Goal: Use online tool/utility: Utilize a website feature to perform a specific function

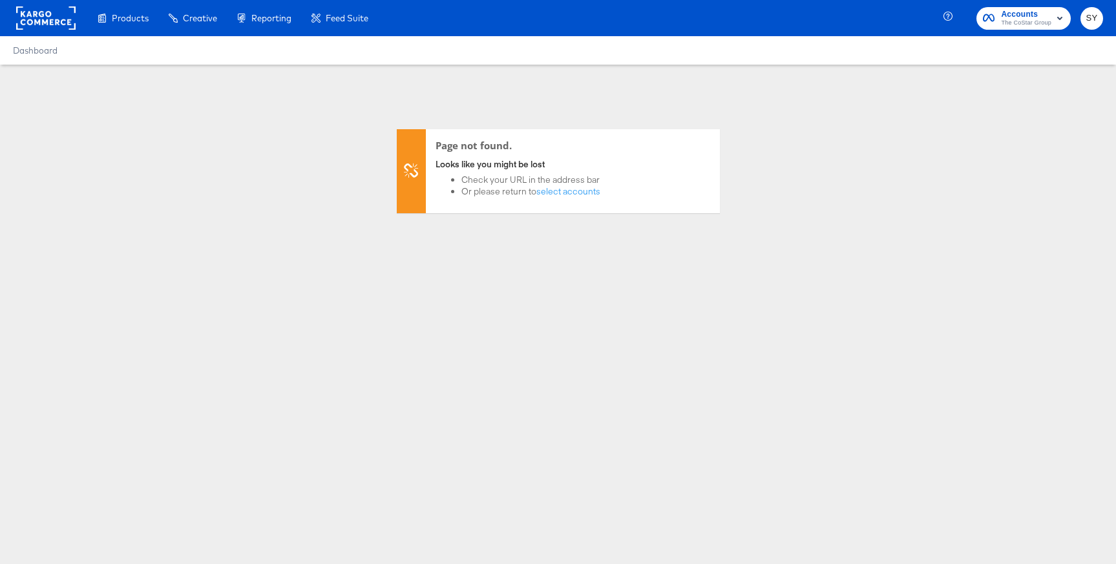
click at [1049, 23] on span "The CoStar Group" at bounding box center [1026, 23] width 50 height 10
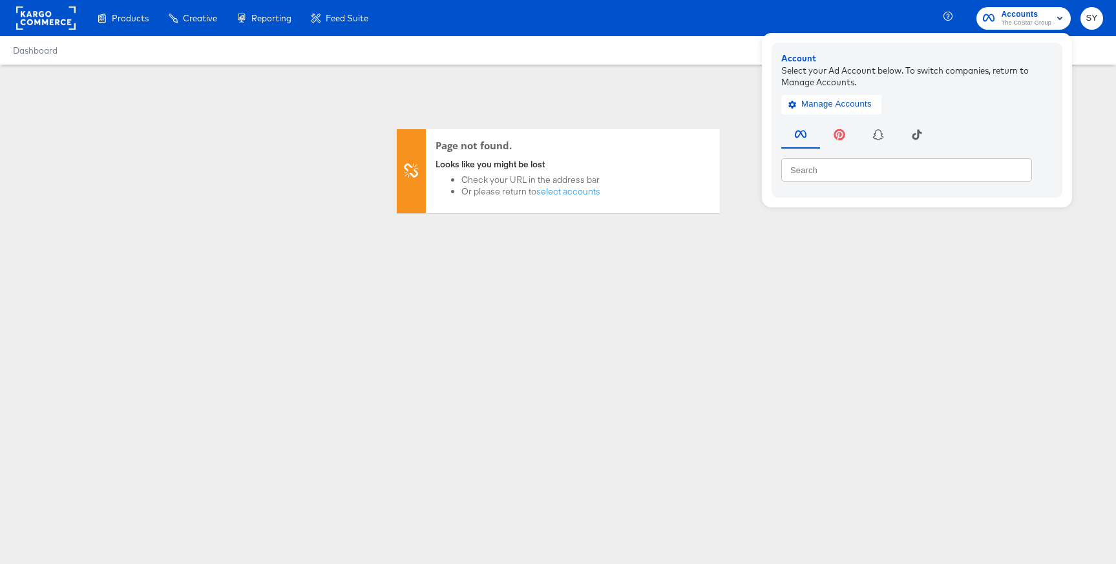
click at [53, 27] on rect at bounding box center [45, 17] width 59 height 23
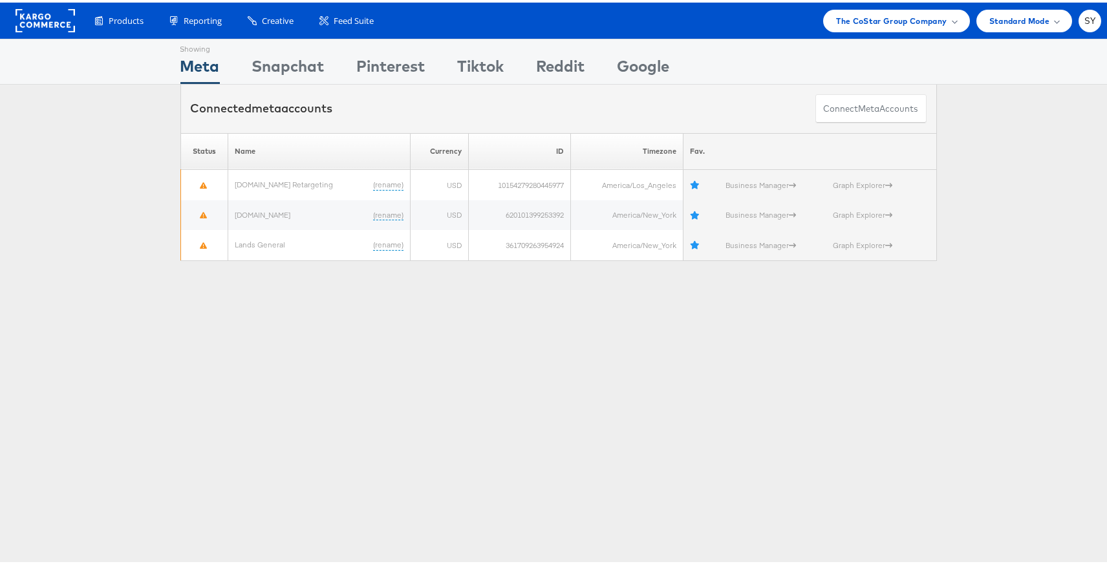
click at [915, 0] on div "Products Product Catalogs Enhance Your Product Catalog, Map Them to Publishers,…" at bounding box center [558, 18] width 1116 height 36
click at [914, 9] on div "The CoStar Group Company" at bounding box center [896, 18] width 146 height 23
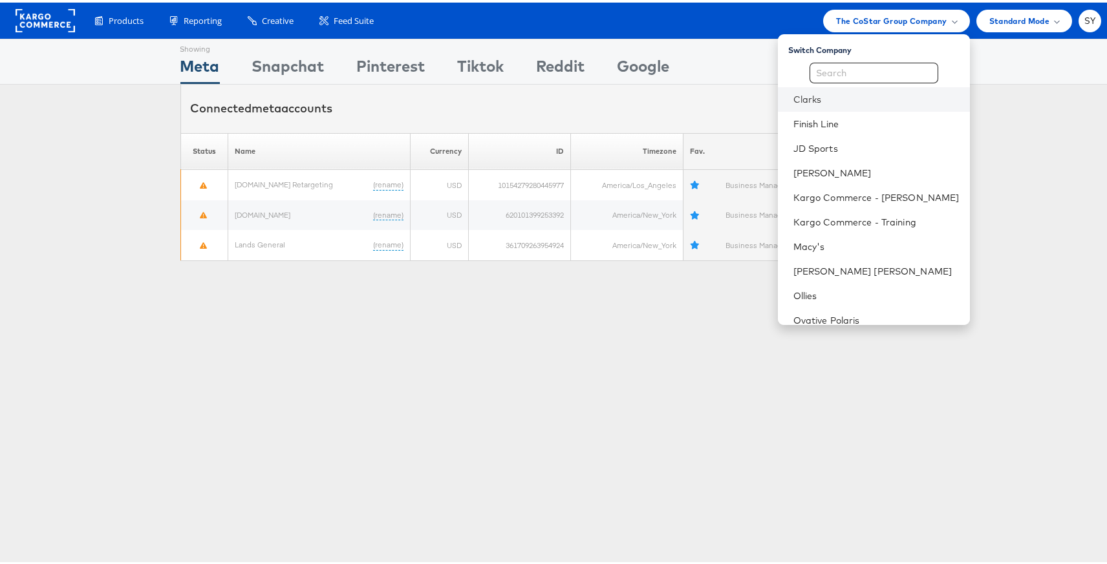
click at [862, 89] on li "Clarks" at bounding box center [874, 97] width 192 height 25
click at [892, 103] on li "Clarks" at bounding box center [874, 97] width 192 height 25
click at [827, 98] on link "Clarks" at bounding box center [876, 97] width 166 height 13
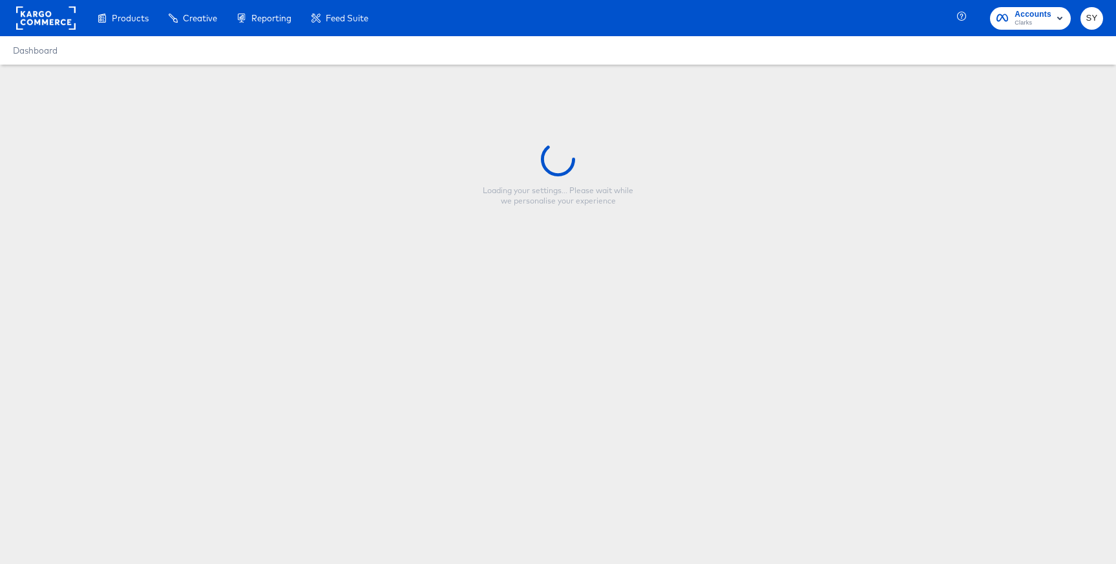
type input "Everyday Value US Clarks"
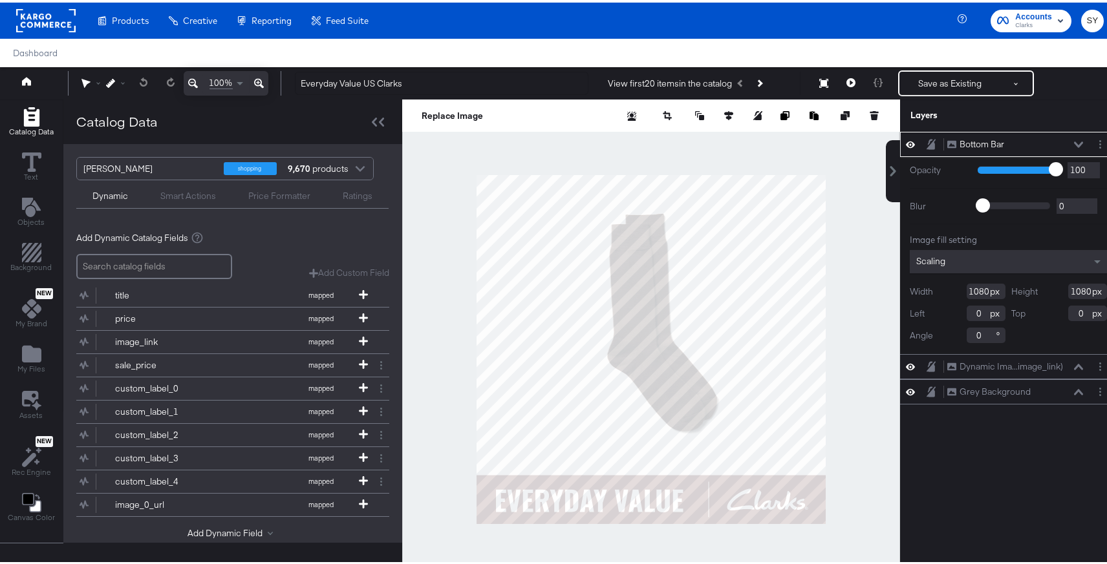
click at [990, 253] on div "Scaling" at bounding box center [1008, 259] width 197 height 23
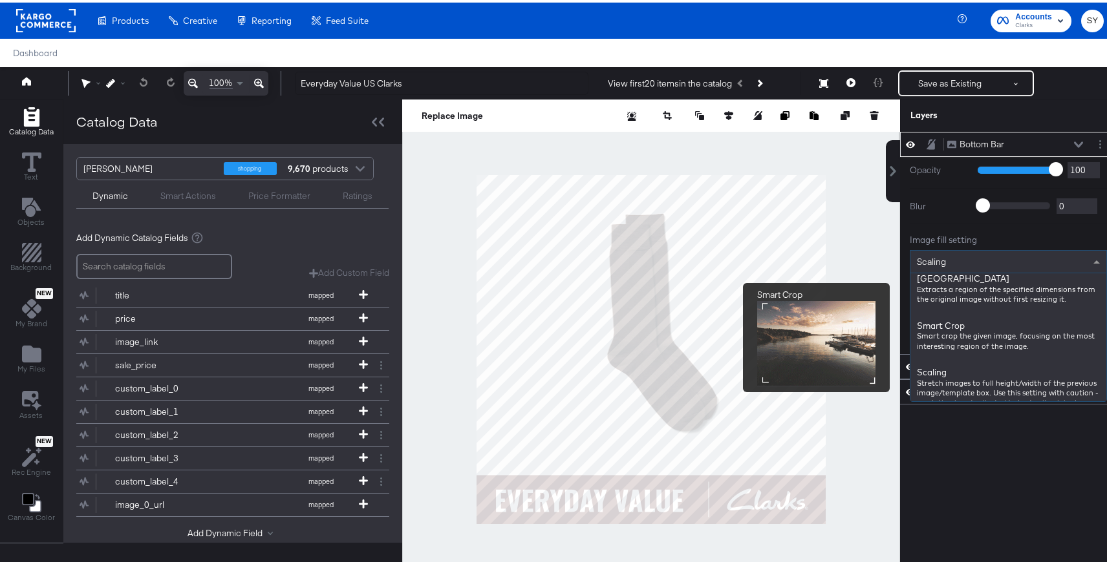
scroll to position [328, 0]
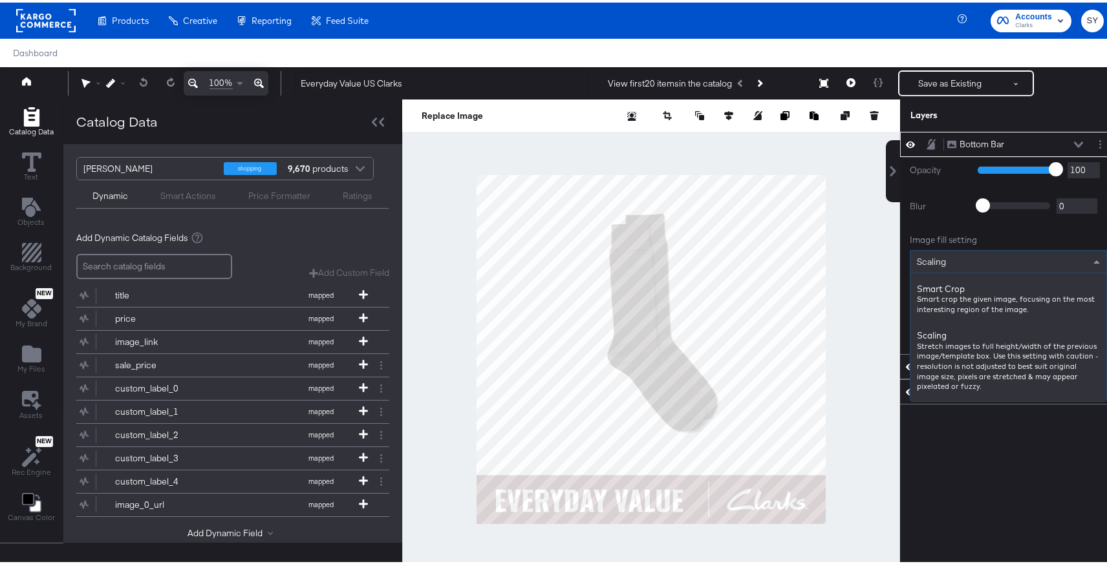
click at [999, 462] on div "Bottom Bar Bottom Bar Opacity 1 100 100 Blur 0 2000 0 Image fill setting Scalin…" at bounding box center [1008, 353] width 217 height 448
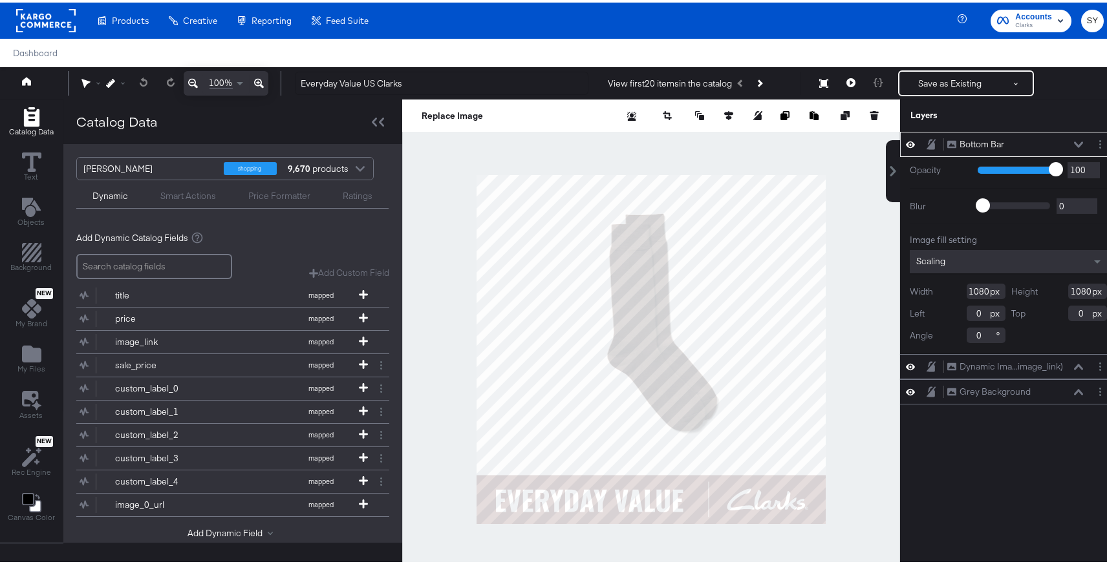
click at [61, 19] on rect at bounding box center [45, 17] width 59 height 23
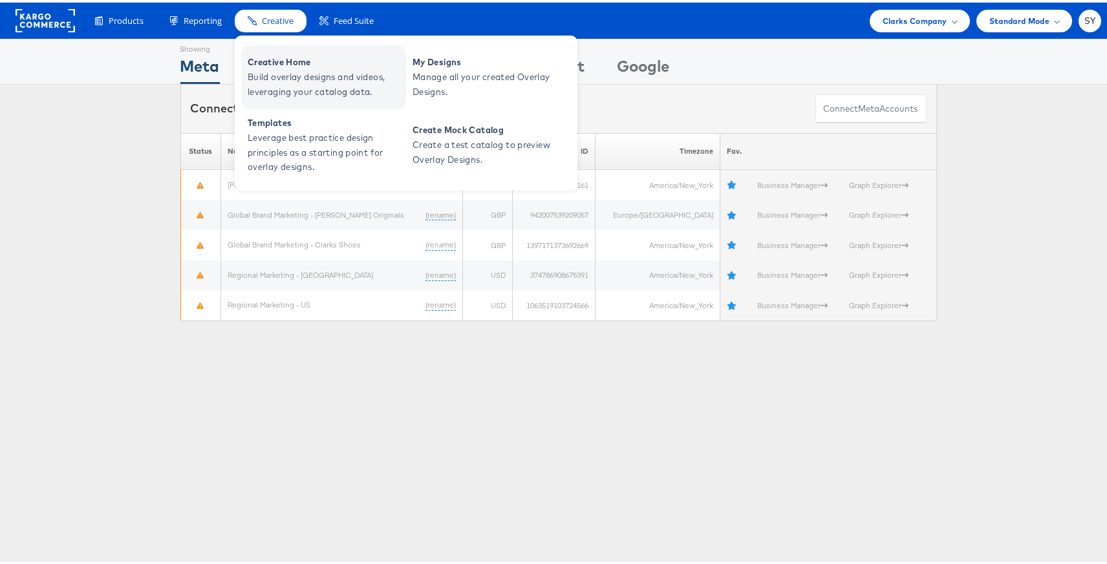
click at [305, 78] on span "Build overlay designs and videos, leveraging your catalog data." at bounding box center [325, 82] width 155 height 30
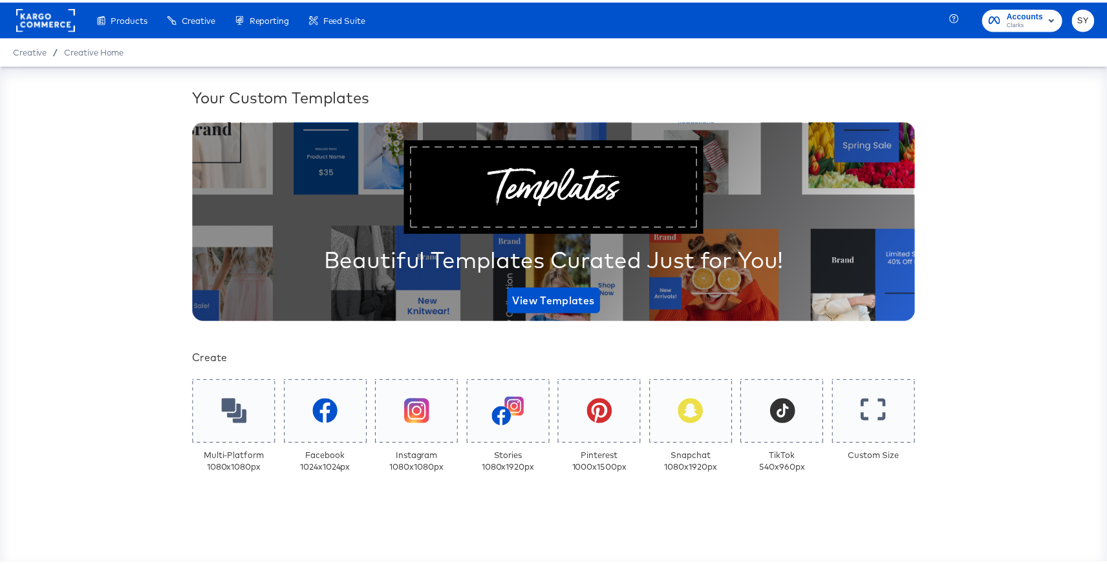
scroll to position [85, 0]
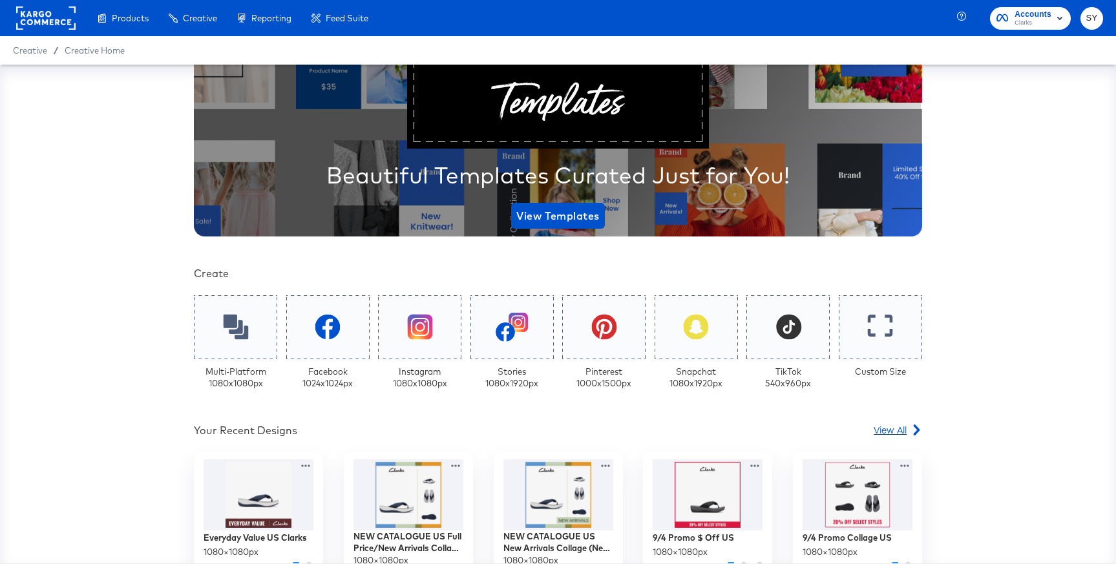
click at [880, 432] on span "View All" at bounding box center [890, 429] width 33 height 13
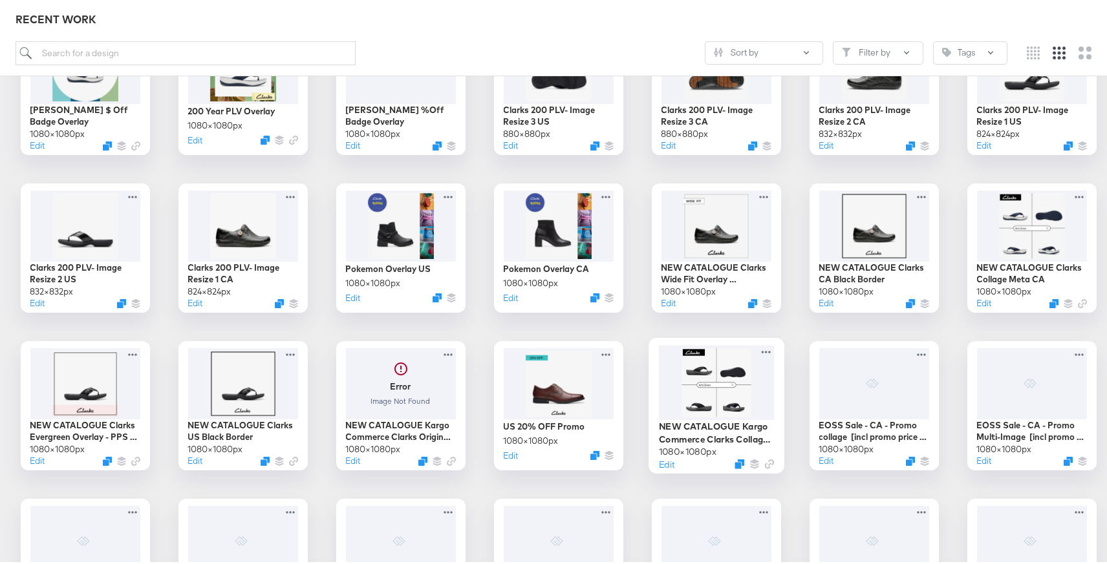
scroll to position [1963, 0]
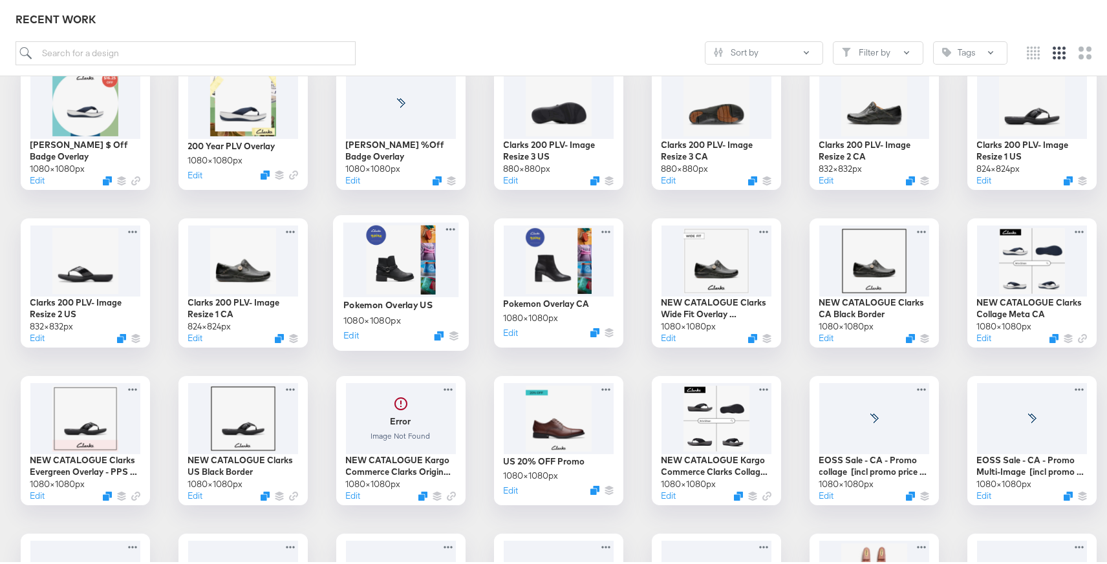
click at [367, 282] on div at bounding box center [401, 257] width 116 height 74
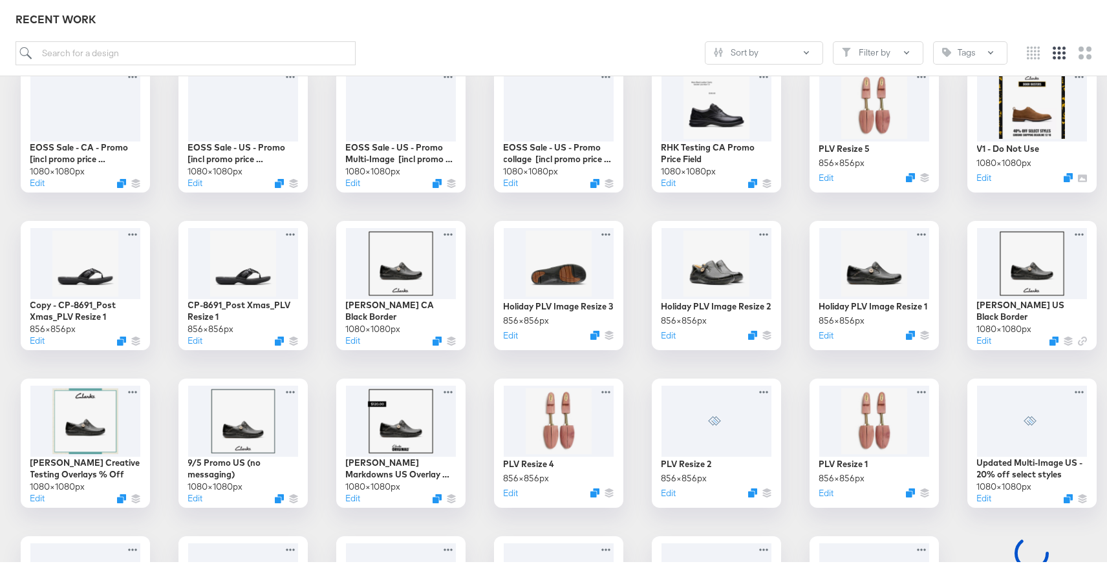
scroll to position [2413, 0]
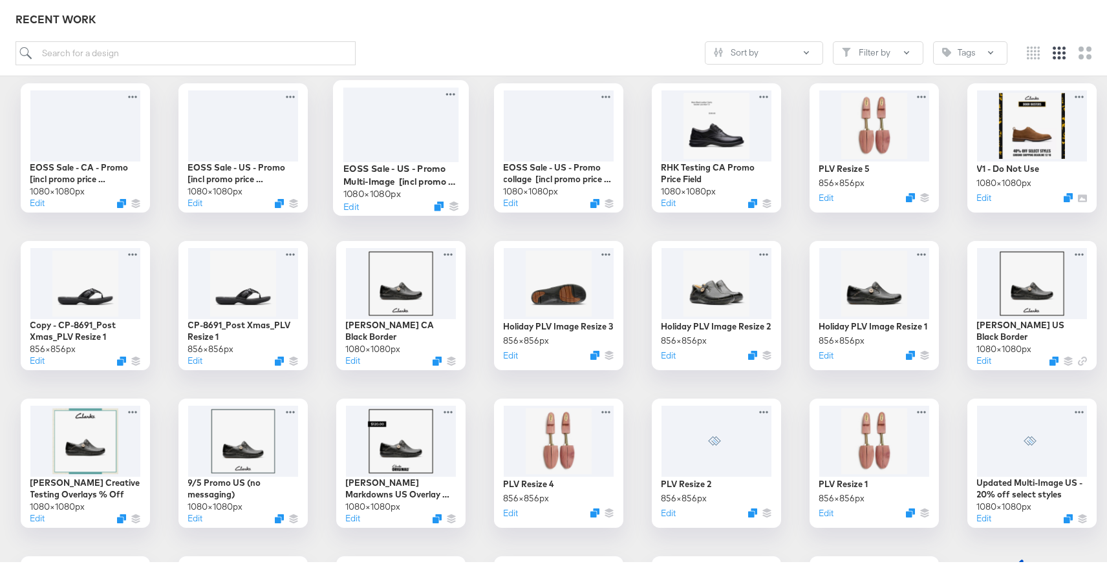
click at [425, 121] on div at bounding box center [401, 122] width 116 height 75
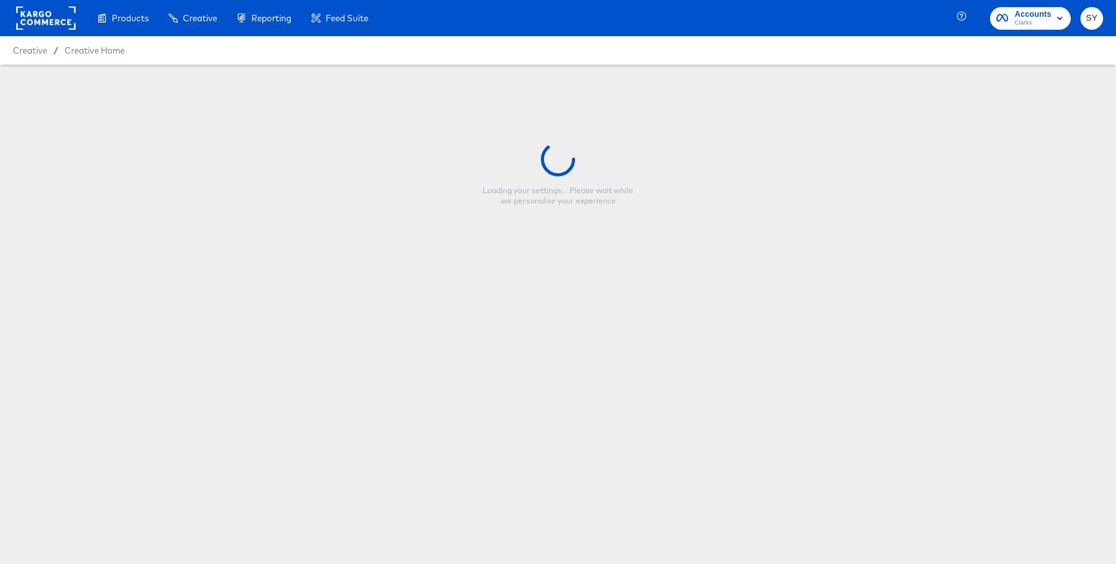
type input "EOSS Sale - US - Promo Multi-Image [incl promo price field]_JDA"
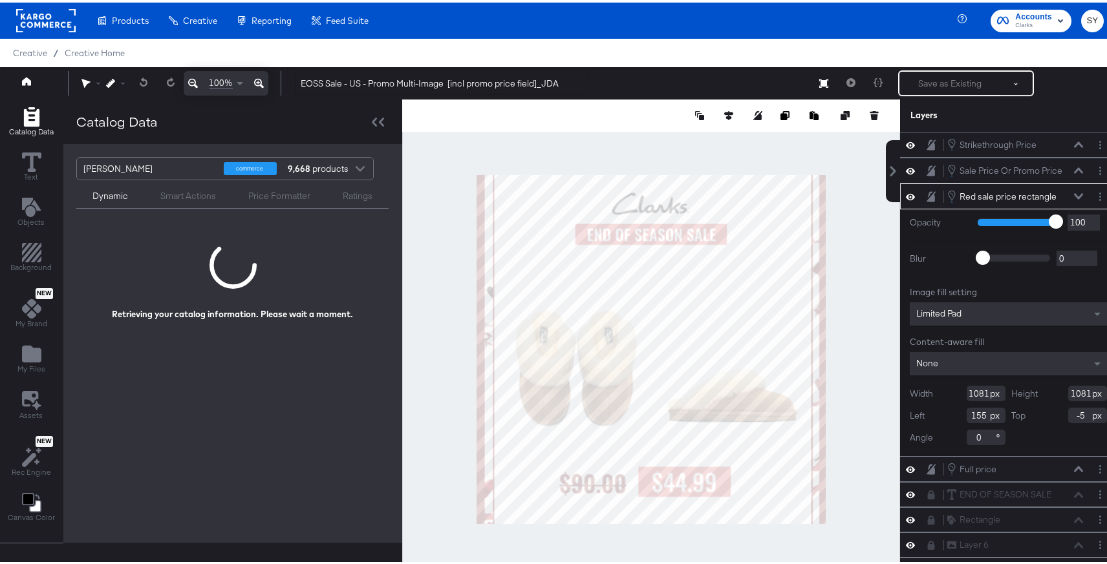
click at [1052, 192] on div "Red sale price rectangle Red sale price rectangle" at bounding box center [1014, 194] width 137 height 14
click at [1065, 191] on div "Red sale price rectangle Red sale price rectangle" at bounding box center [1018, 194] width 144 height 14
click at [1073, 197] on button at bounding box center [1078, 194] width 10 height 8
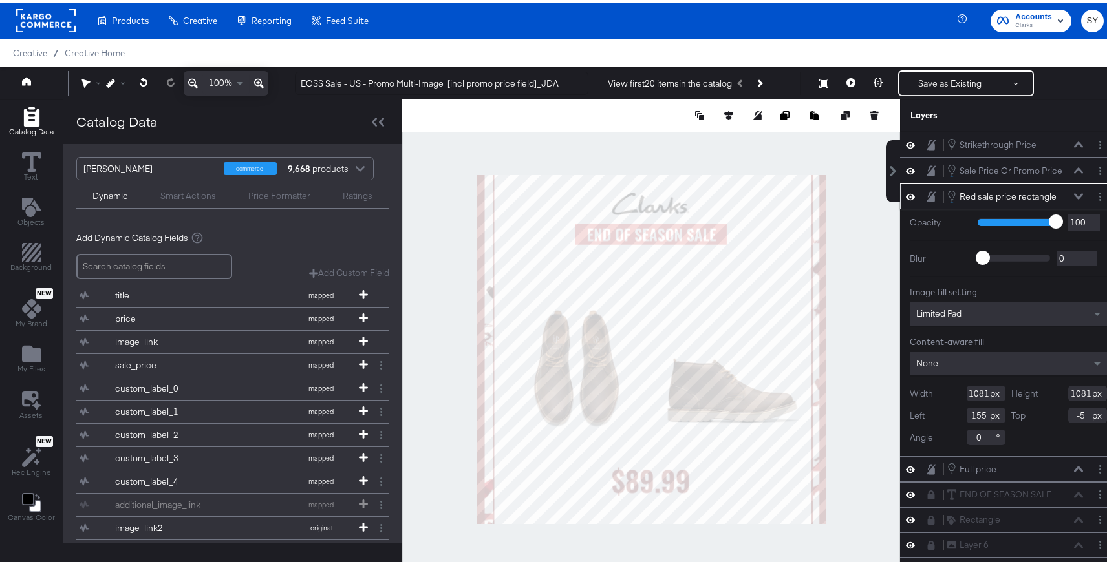
click at [1074, 192] on icon at bounding box center [1078, 194] width 9 height 6
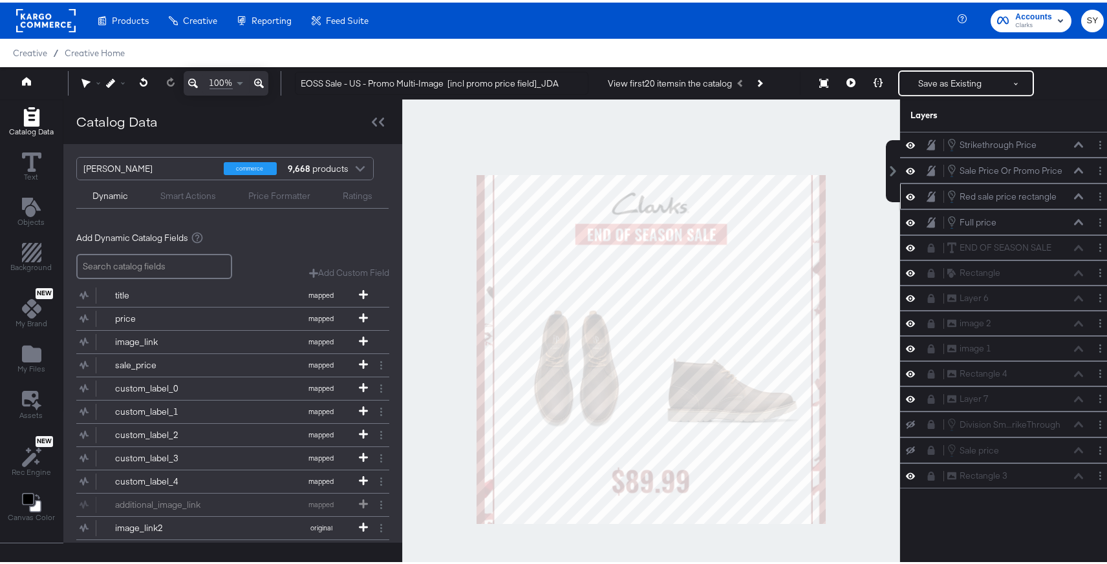
click at [926, 196] on icon at bounding box center [930, 194] width 9 height 10
click at [906, 346] on icon at bounding box center [910, 346] width 9 height 11
click at [906, 346] on icon at bounding box center [910, 347] width 9 height 8
click at [926, 349] on button at bounding box center [931, 346] width 10 height 10
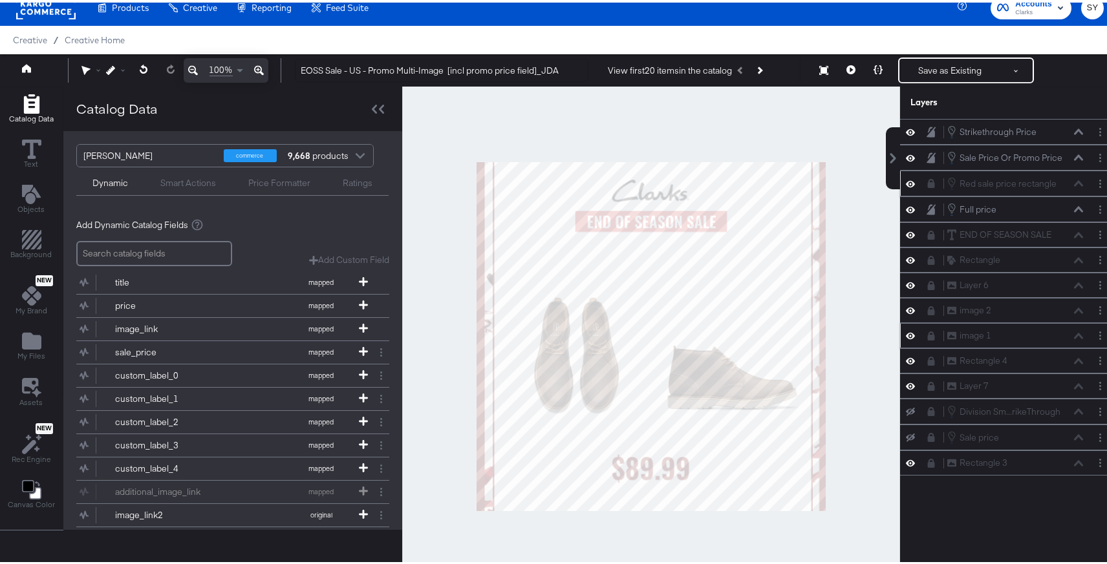
scroll to position [28, 0]
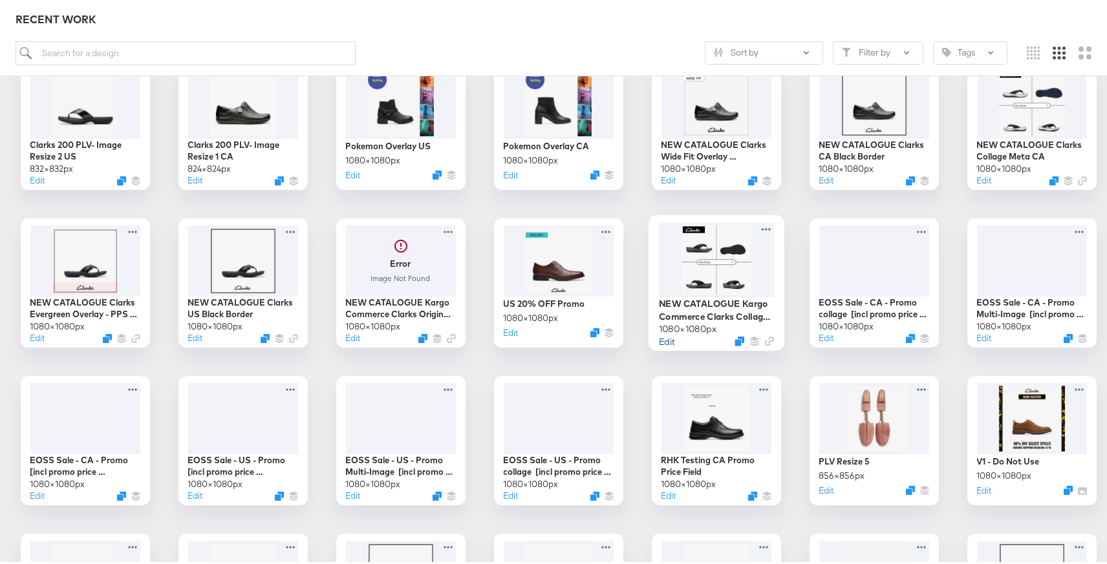
scroll to position [2127, 0]
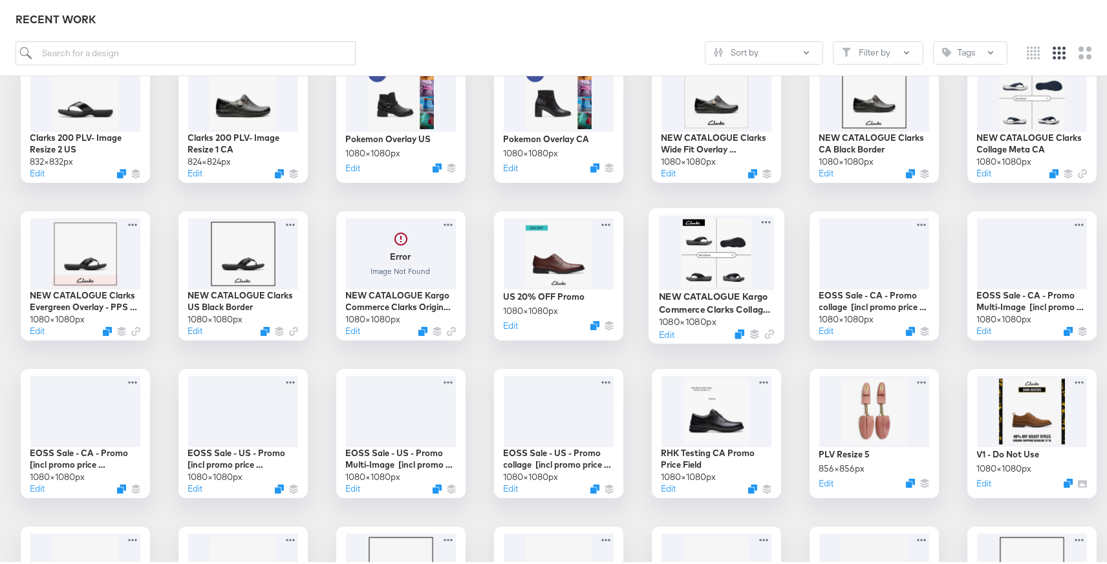
click at [666, 338] on div "NEW CATALOGUE Kargo Commerce Clarks Collage Meta 1080 × 1080 px Edit" at bounding box center [716, 274] width 136 height 136
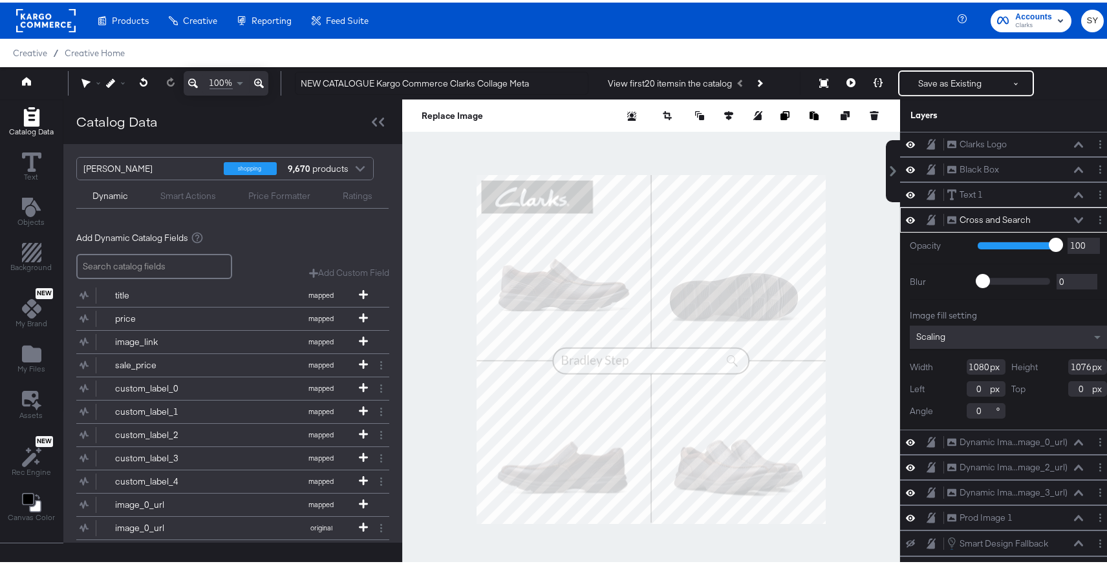
scroll to position [2, 0]
click at [974, 439] on div "Dynamic Ima...mage_0_url)" at bounding box center [1013, 438] width 108 height 12
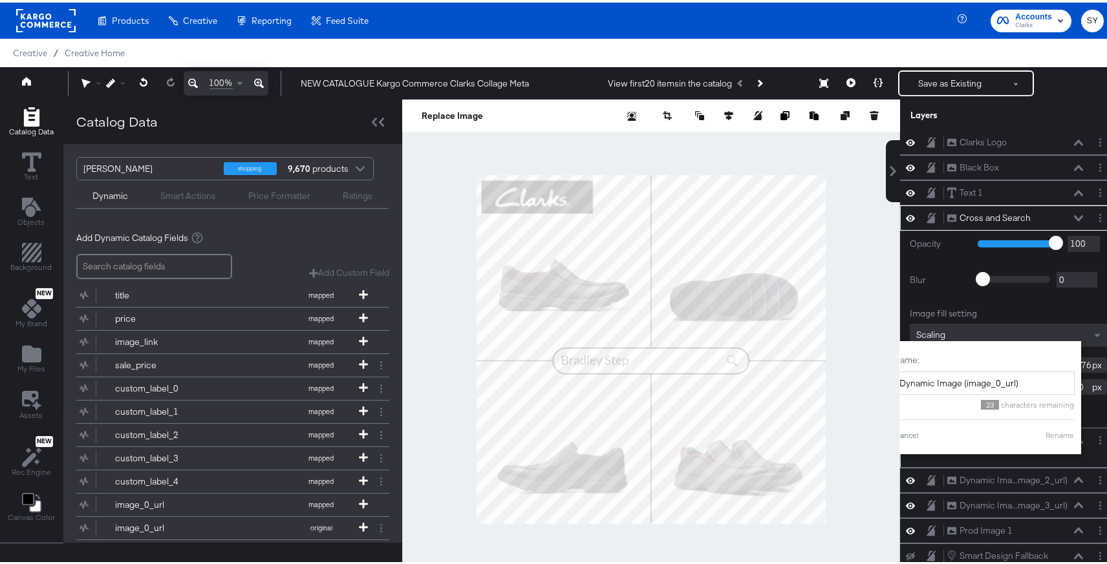
click at [901, 440] on div "Name: Dynamic Image (image_0_url) 23 characters remaining Cancel Rename" at bounding box center [983, 395] width 181 height 100
click at [1091, 456] on div "Dynamic Ima...mage_0_url) Dynamic Image (image_0_url) Name: Dynamic Image (imag…" at bounding box center [1008, 445] width 206 height 28
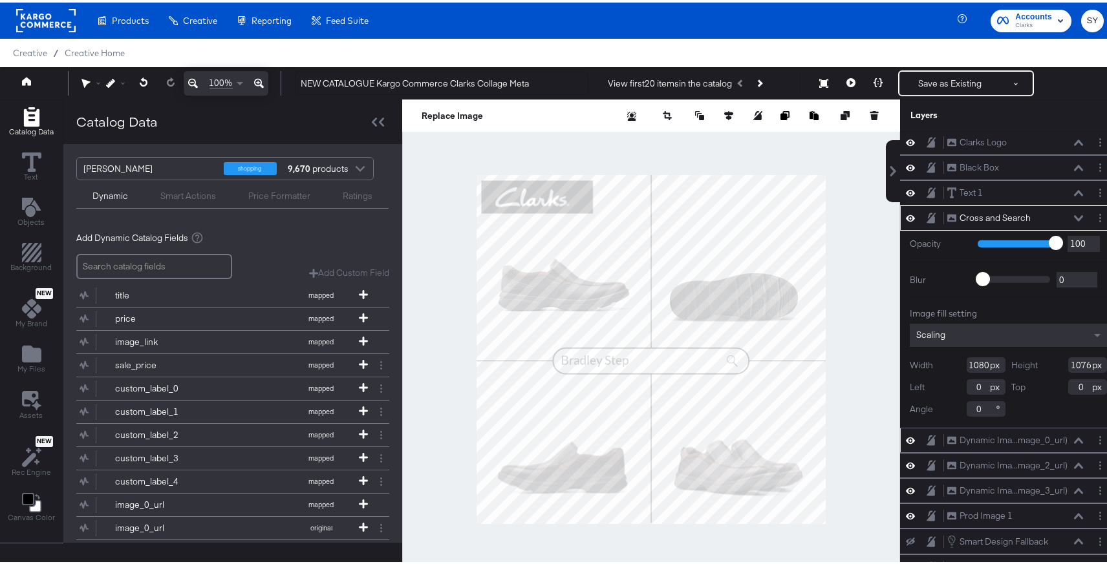
click at [1052, 439] on div "Dynamic Ima...mage_0_url) Dynamic Image (image_0_url)" at bounding box center [1014, 438] width 137 height 14
click at [1074, 437] on icon at bounding box center [1078, 438] width 9 height 6
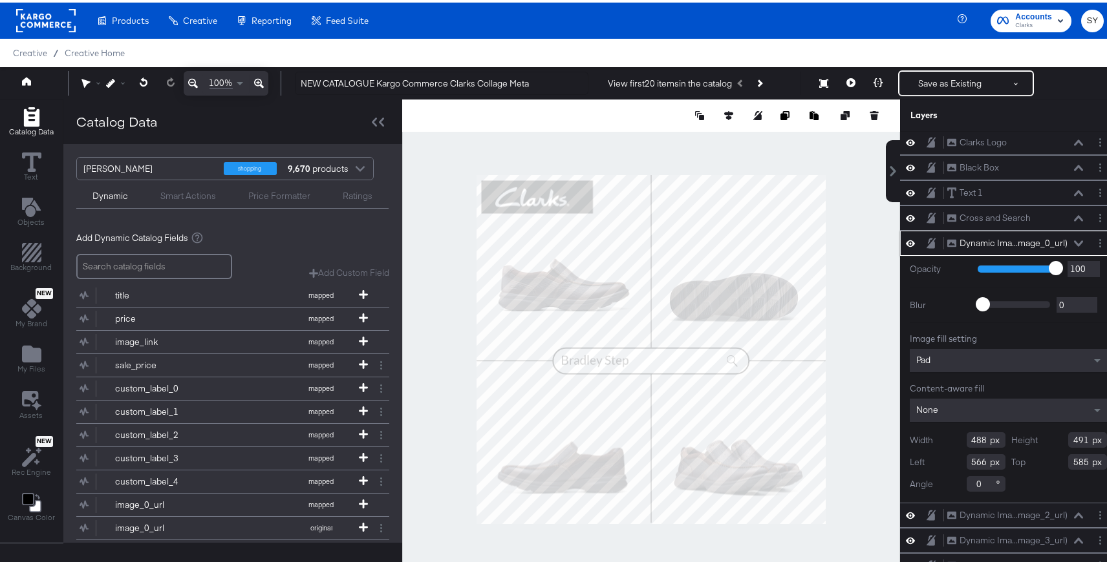
scroll to position [33, 0]
